Goal: Task Accomplishment & Management: Use online tool/utility

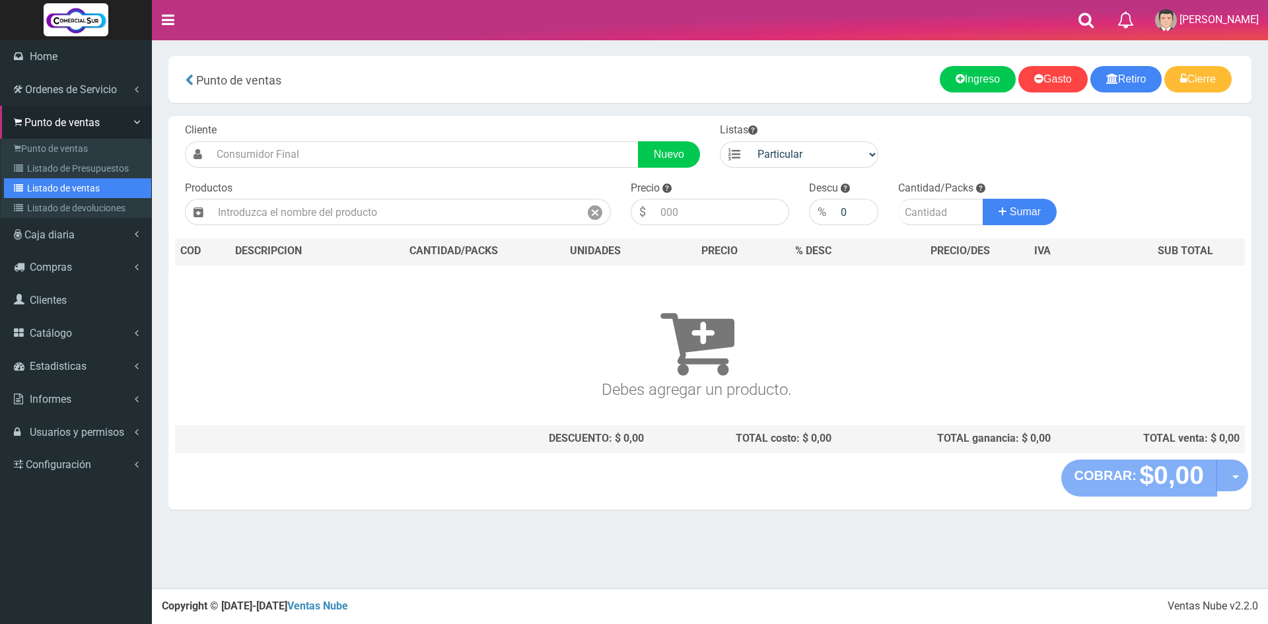
click at [52, 188] on link "Listado de ventas" at bounding box center [77, 188] width 147 height 20
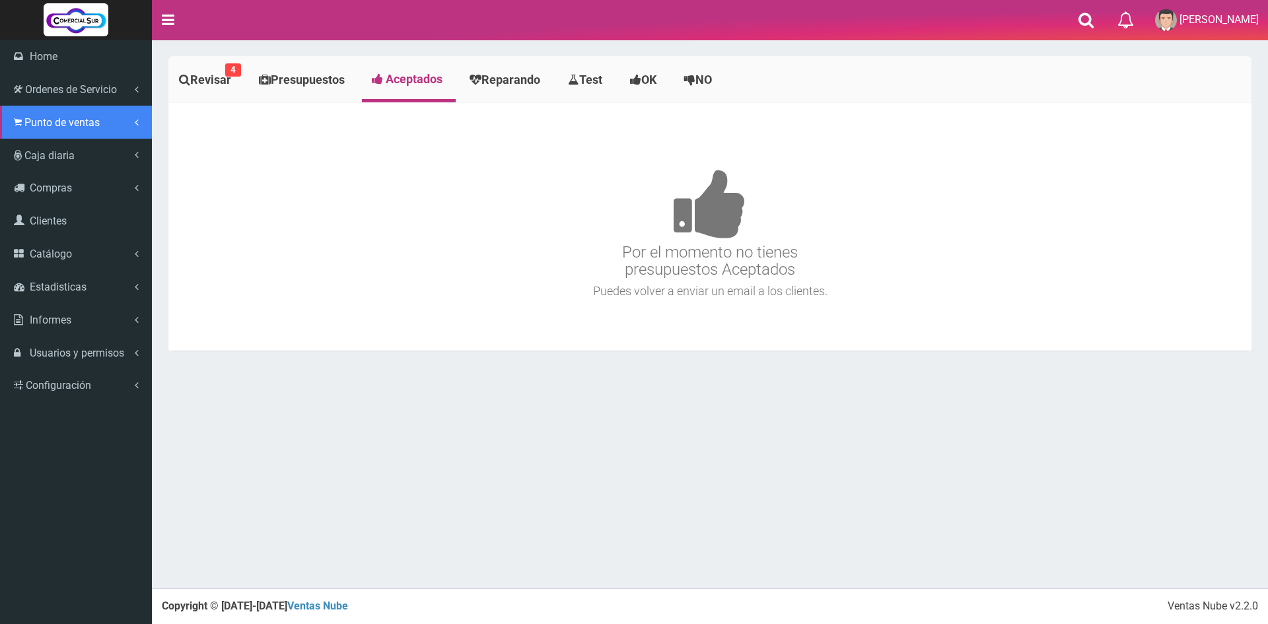
click at [34, 125] on span "Punto de ventas" at bounding box center [61, 122] width 75 height 13
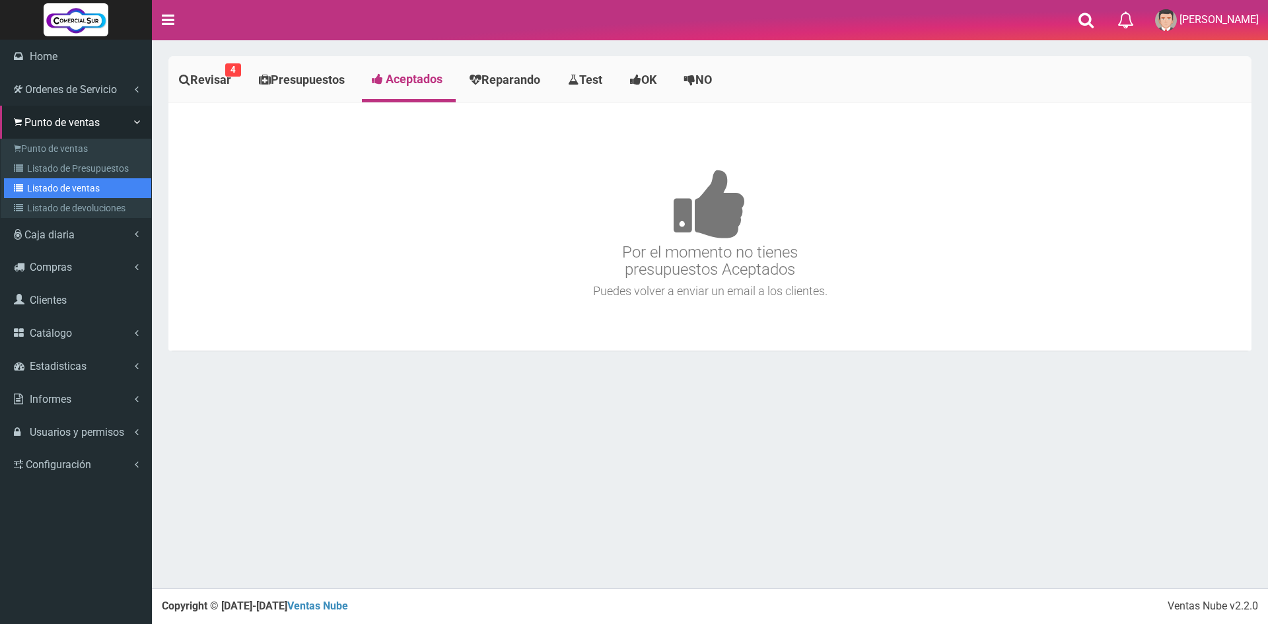
click at [79, 191] on link "Listado de ventas" at bounding box center [77, 188] width 147 height 20
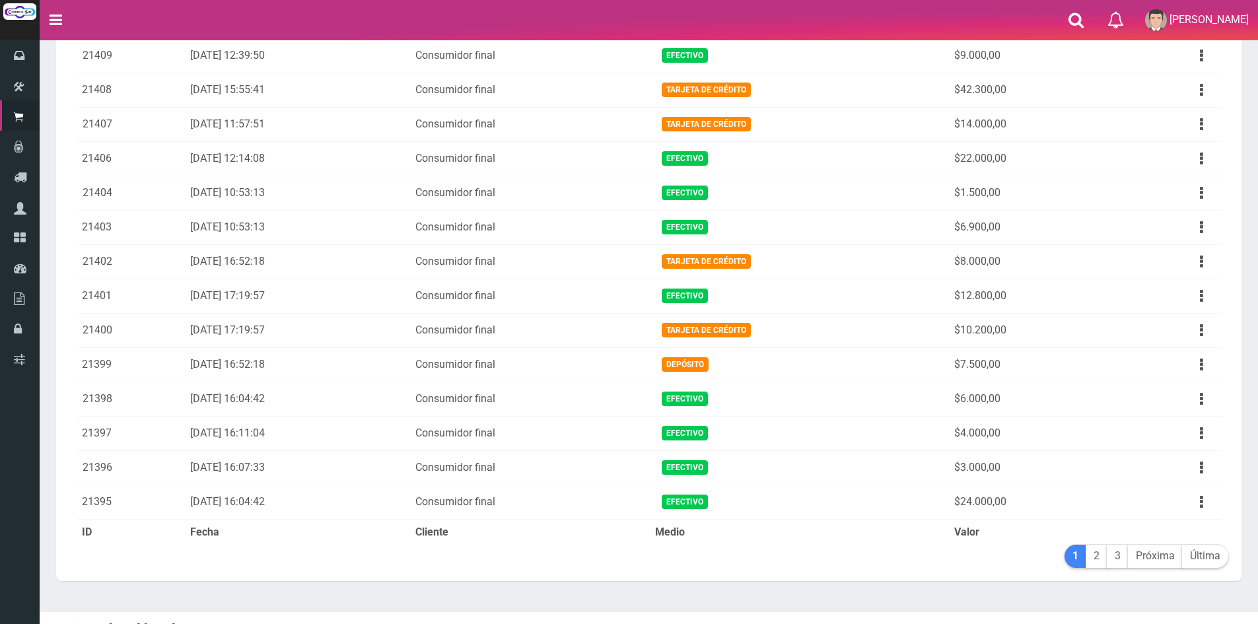
scroll to position [1363, 0]
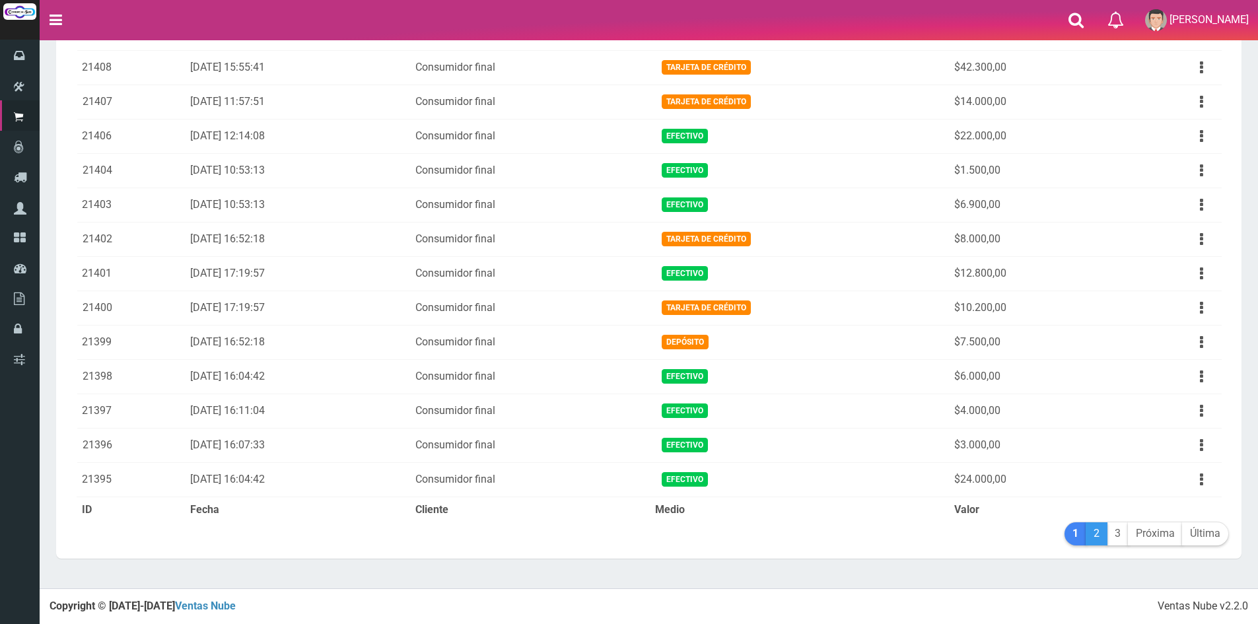
click at [1098, 535] on link "2" at bounding box center [1097, 534] width 22 height 23
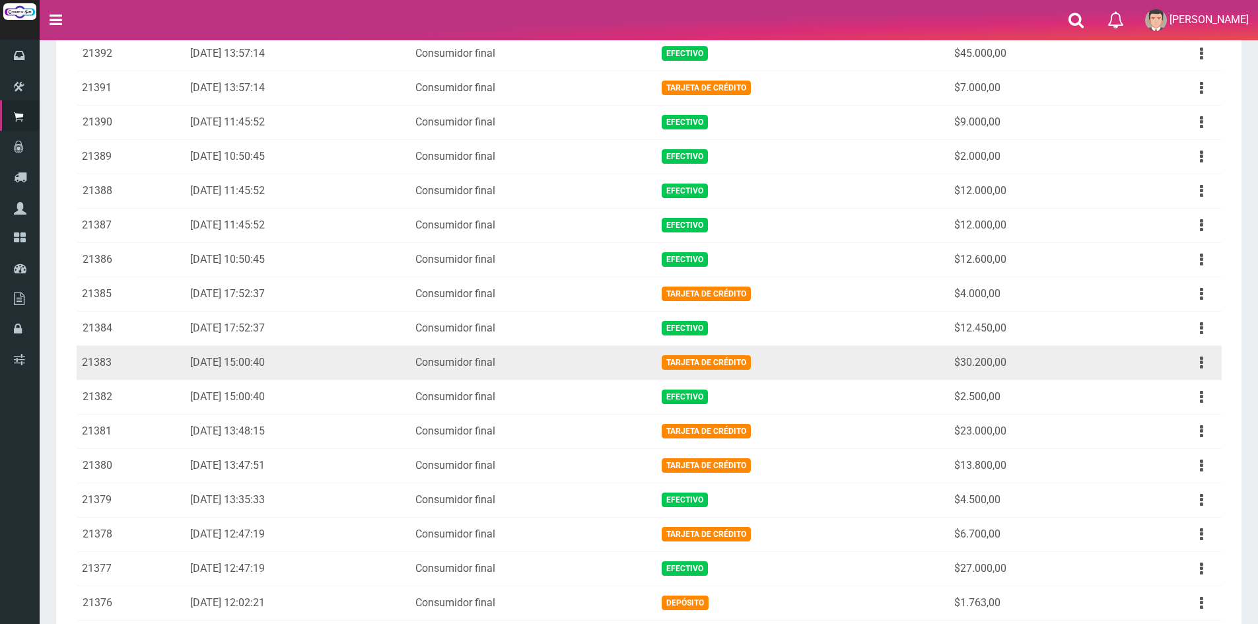
scroll to position [198, 0]
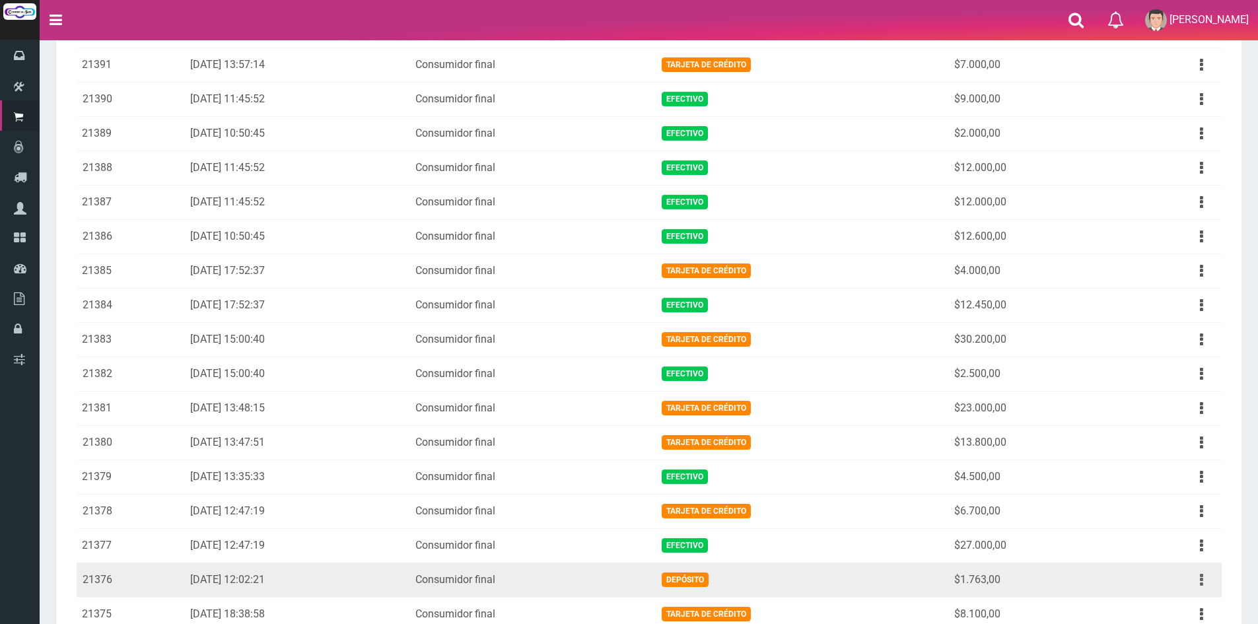
click at [1206, 581] on button "button" at bounding box center [1202, 580] width 30 height 23
click at [1196, 600] on link "Ver" at bounding box center [1164, 612] width 104 height 29
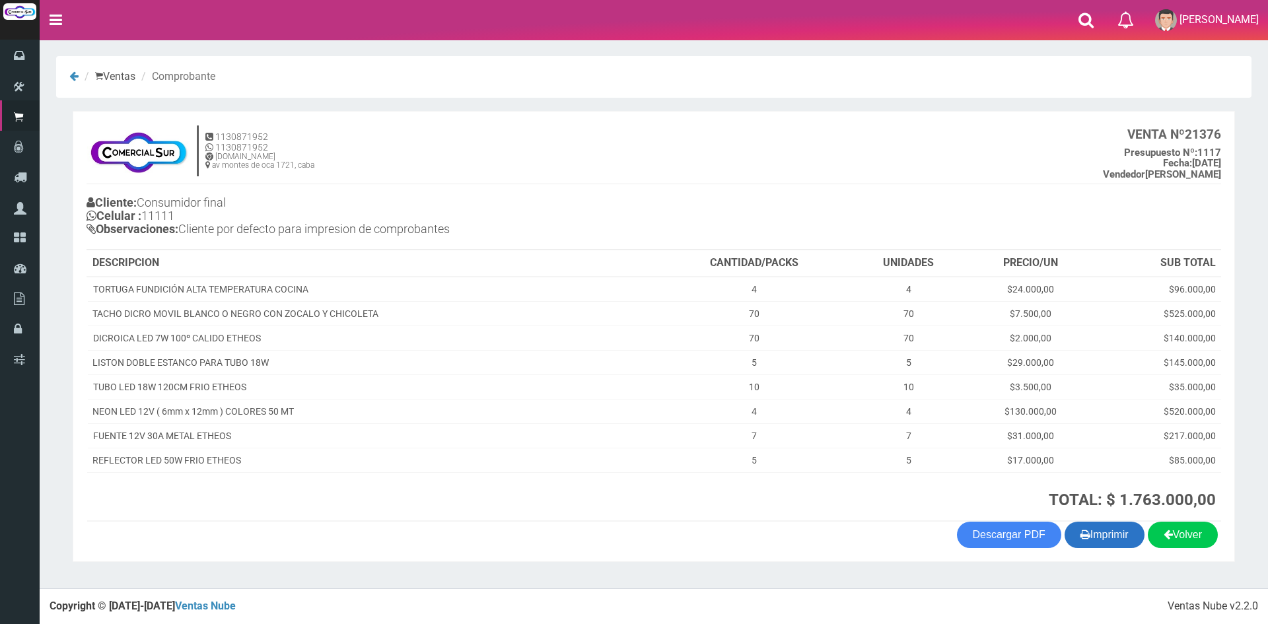
click at [1113, 530] on button "Imprimir" at bounding box center [1105, 535] width 80 height 26
click at [556, 519] on th at bounding box center [468, 496] width 762 height 49
